Goal: Task Accomplishment & Management: Manage account settings

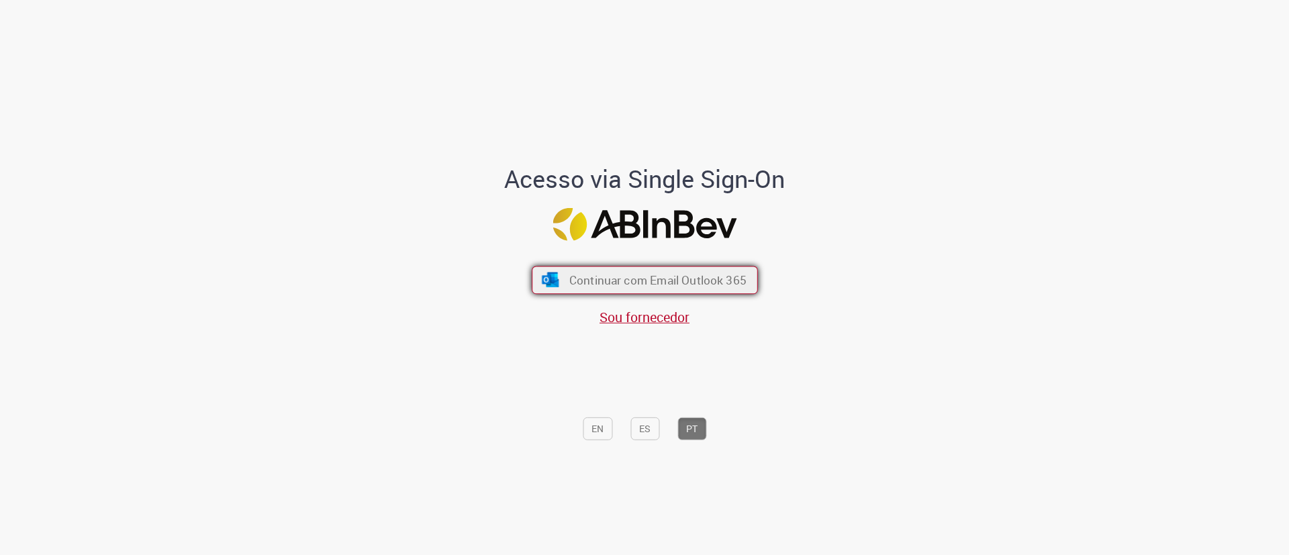
click at [627, 275] on span "Continuar com Email Outlook 365" at bounding box center [657, 280] width 177 height 15
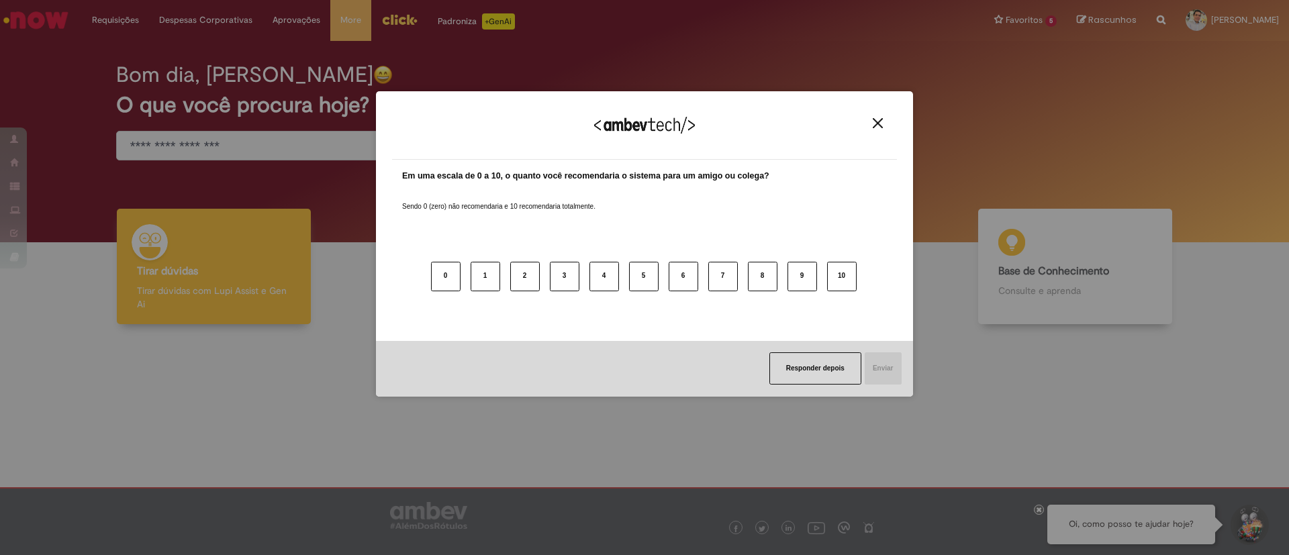
click at [875, 124] on img "Close" at bounding box center [878, 123] width 10 height 10
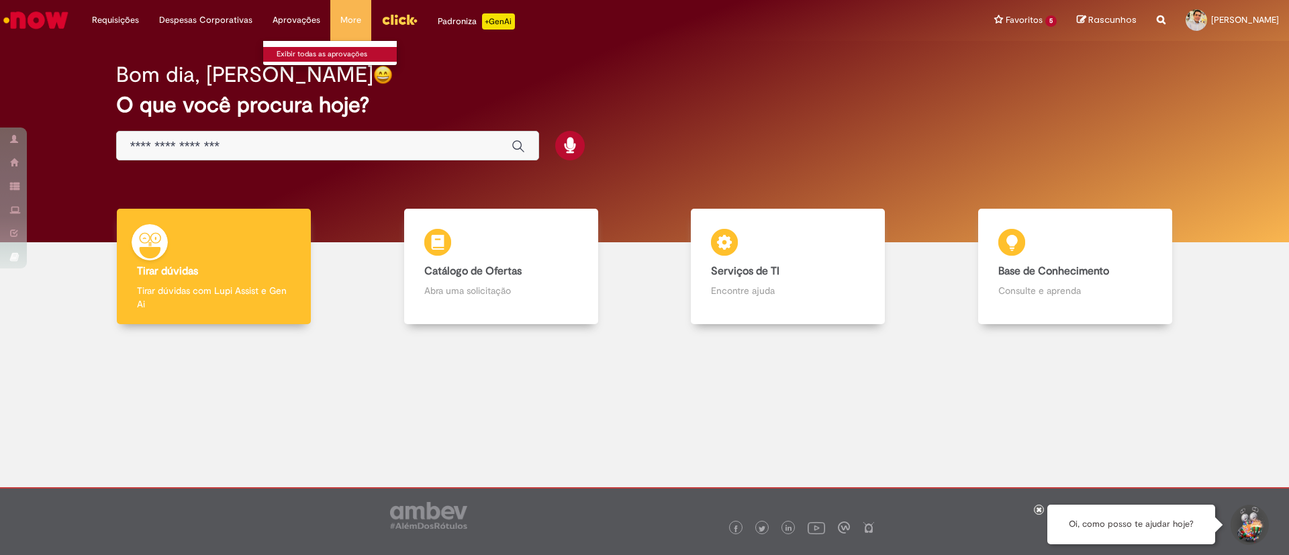
click at [293, 58] on link "Exibir todas as aprovações" at bounding box center [337, 54] width 148 height 15
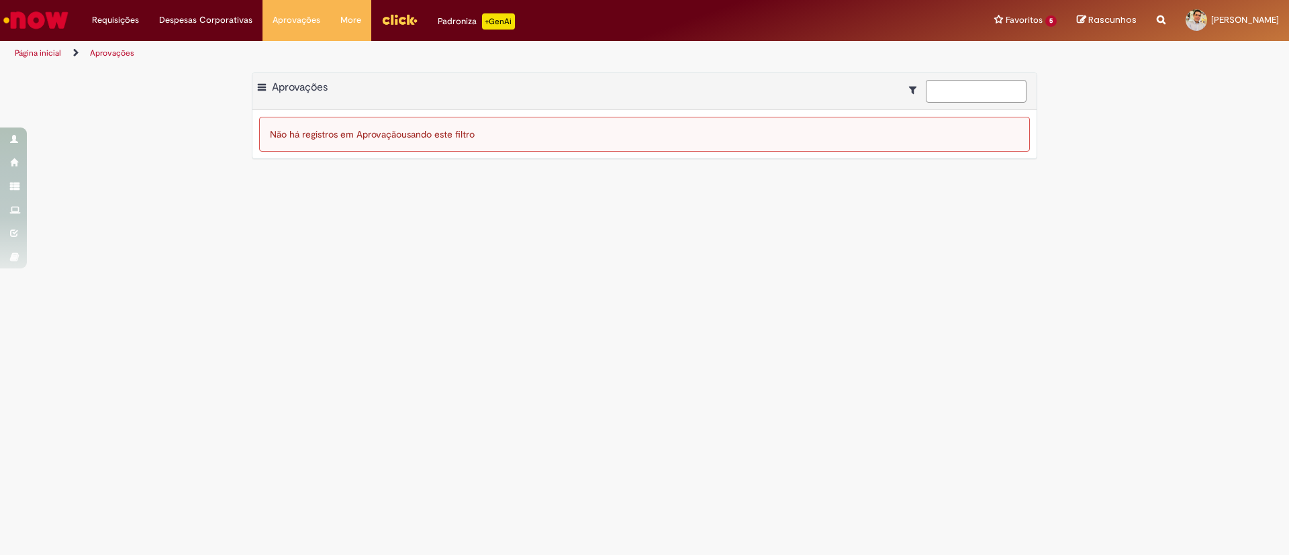
click at [406, 291] on main "Aprovações Exportar como PDF Exportar como Excel Exportar como CSV Aprovações N…" at bounding box center [644, 311] width 1289 height 490
